Goal: Task Accomplishment & Management: Use online tool/utility

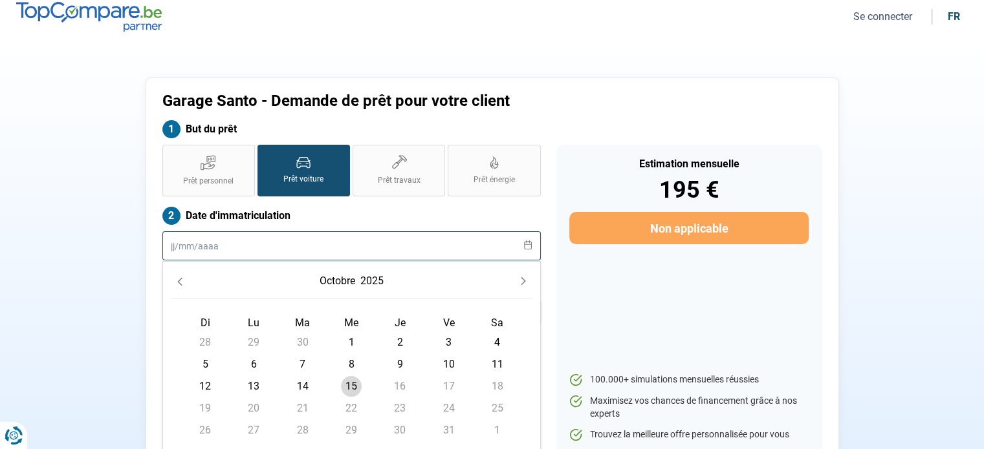
click at [225, 247] on input "text" at bounding box center [351, 246] width 378 height 29
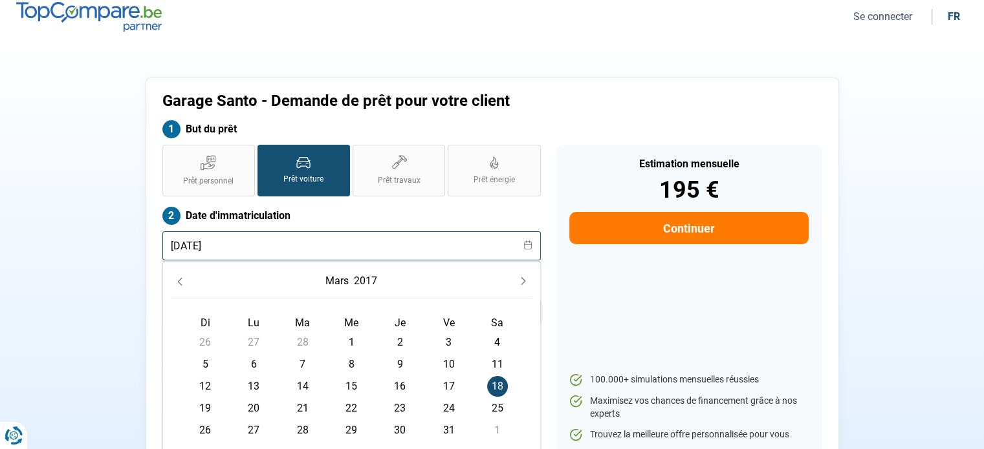
type input "[DATE]"
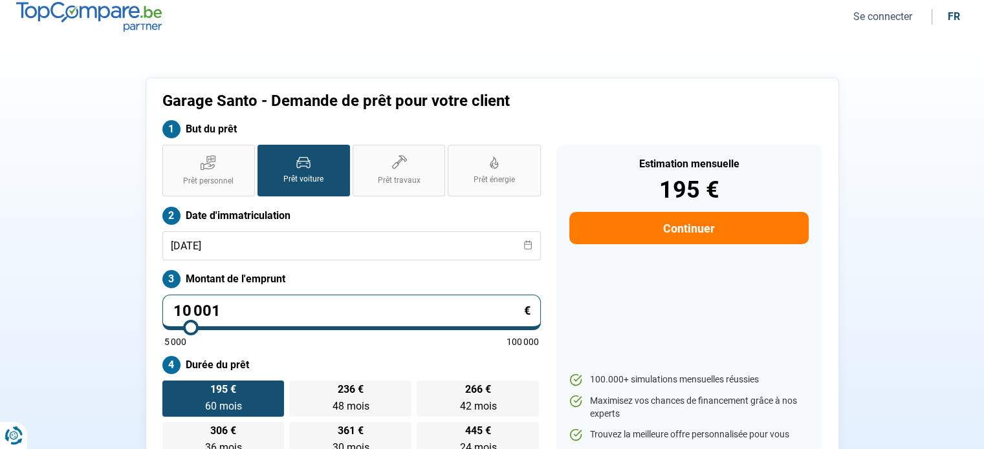
click at [884, 208] on div "Garage Santo - Demande de prêt pour votre client But du prêt Prêt personnel Prê…" at bounding box center [492, 275] width 854 height 394
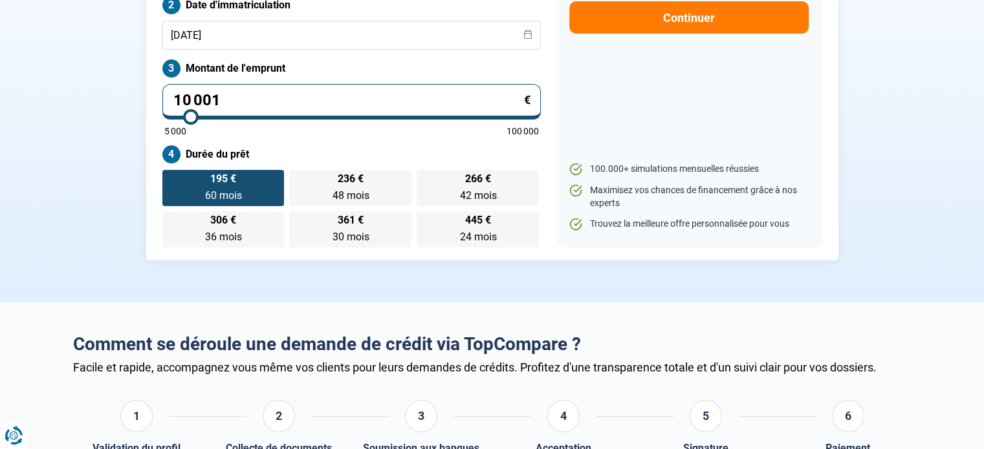
scroll to position [191, 0]
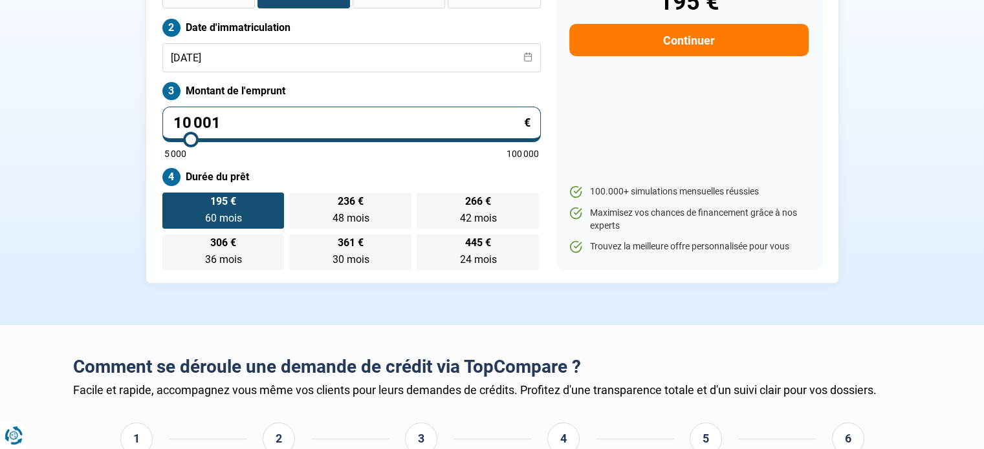
click at [243, 121] on input "10 001" at bounding box center [351, 125] width 378 height 36
type input "1 000"
type input "5000"
type input "100"
type input "5000"
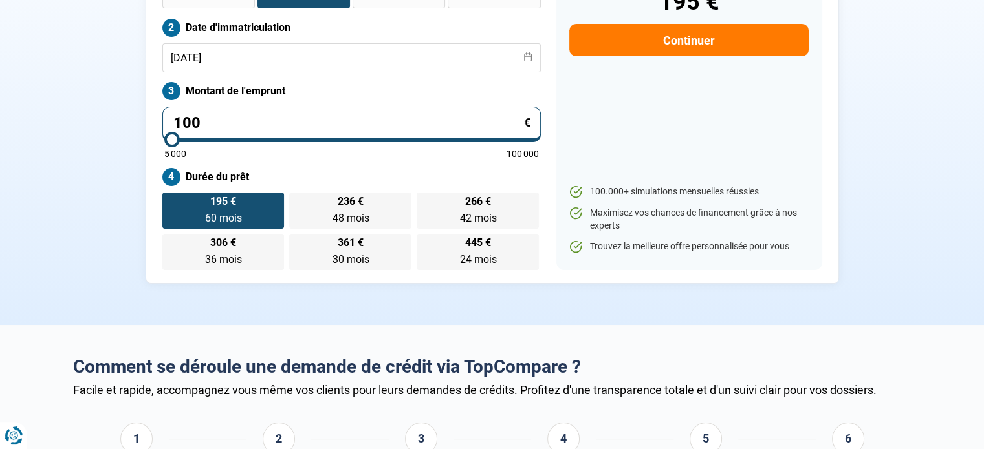
type input "10"
type input "5000"
type input "1"
type input "5000"
type input "0"
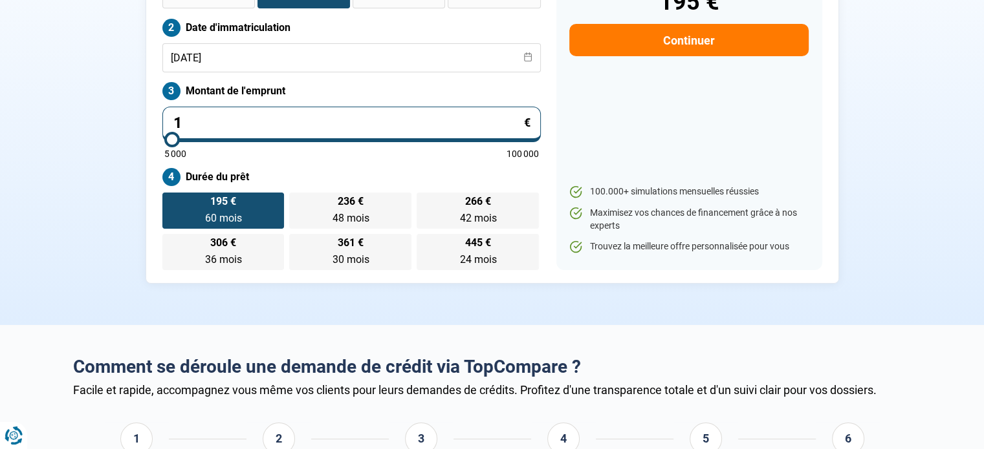
type input "5000"
type input "6"
type input "5000"
type input "60"
type input "5000"
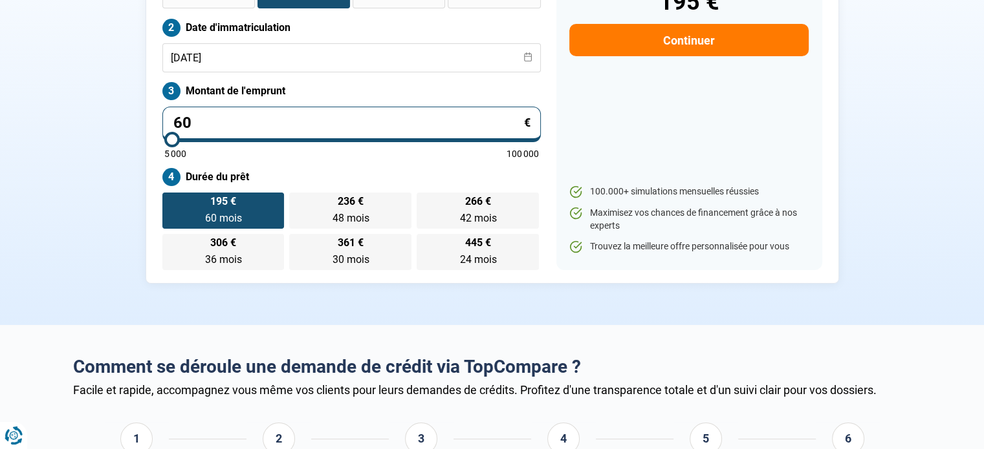
type input "600"
type input "5000"
type input "6 000"
type input "6000"
radio input "true"
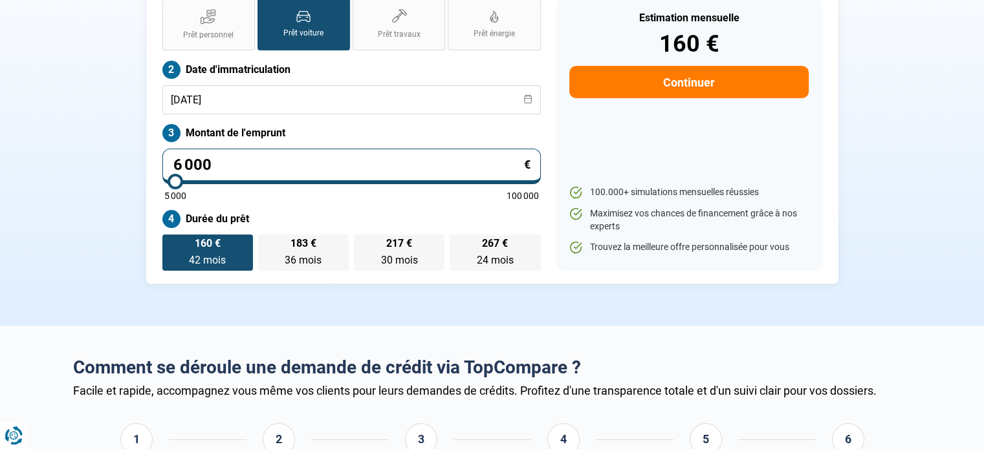
scroll to position [155, 0]
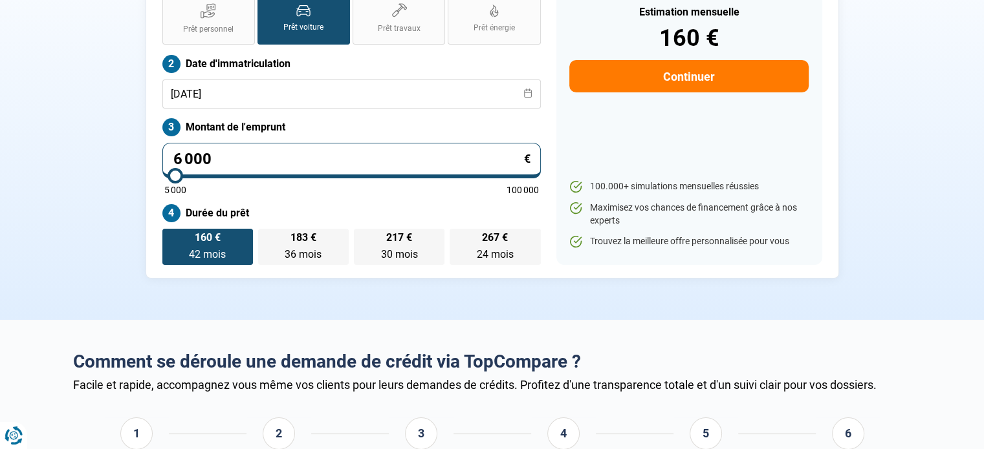
type input "6 000"
